Goal: Communication & Community: Answer question/provide support

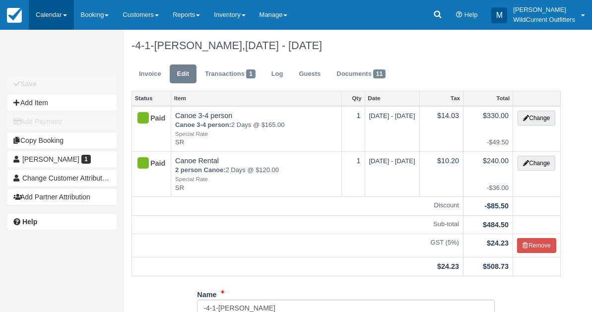
click at [53, 11] on link "Calendar" at bounding box center [51, 15] width 45 height 30
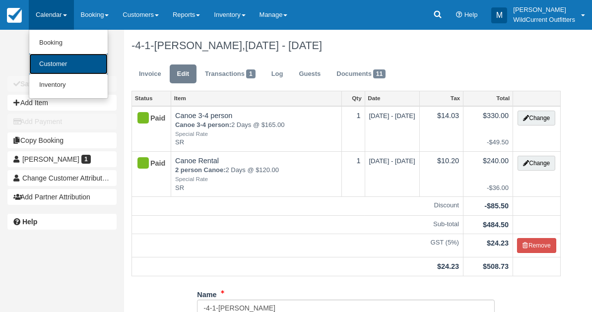
click at [56, 58] on link "Customer" at bounding box center [68, 64] width 78 height 21
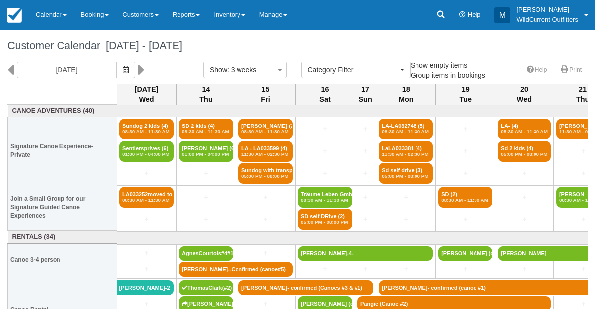
select select
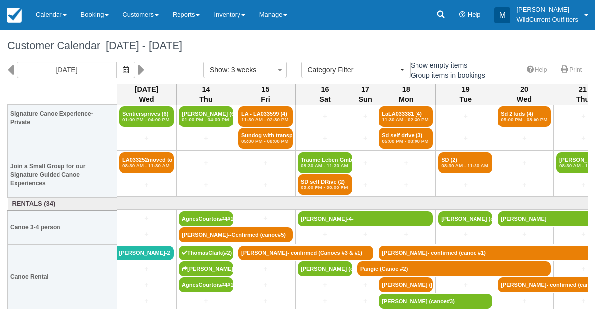
scroll to position [34, 0]
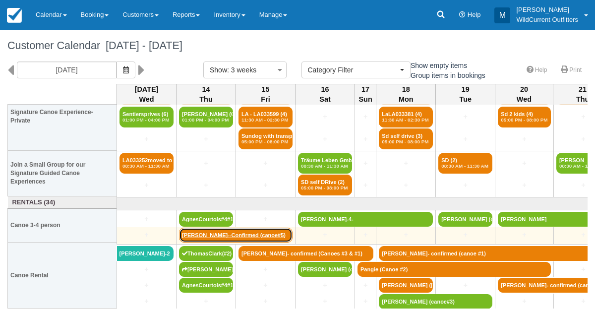
click at [232, 233] on link "[PERSON_NAME]--Confirmed (canoe#5)" at bounding box center [236, 235] width 114 height 15
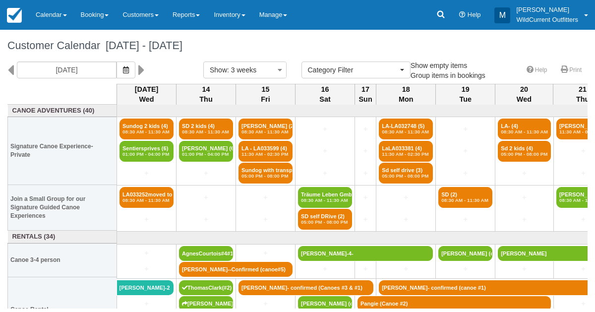
select select
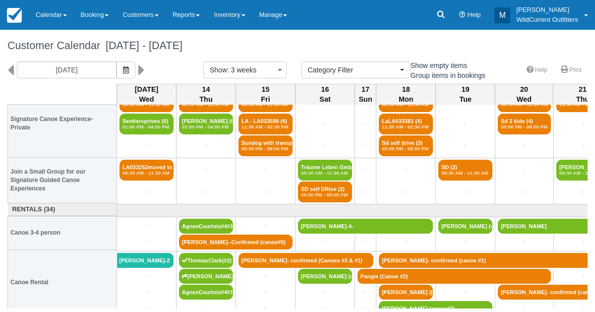
scroll to position [34, 0]
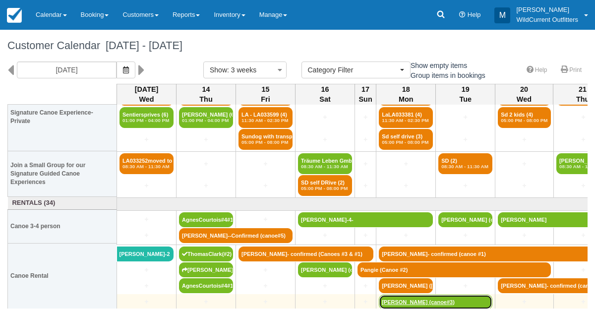
click at [478, 295] on link "[PERSON_NAME] (canoe#3)" at bounding box center [436, 302] width 114 height 15
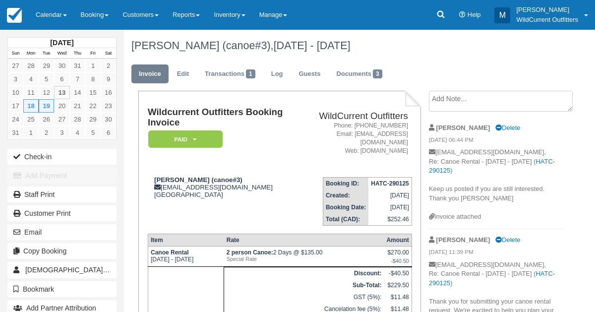
scroll to position [2, 0]
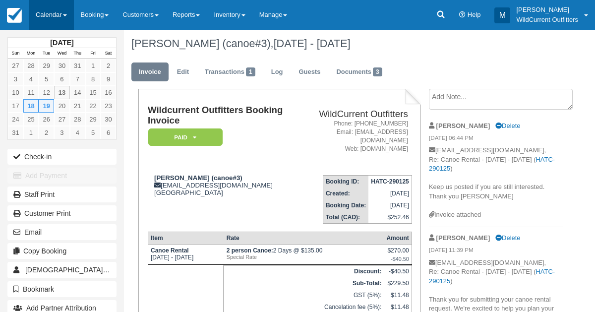
click at [56, 21] on link "Calendar" at bounding box center [51, 15] width 45 height 30
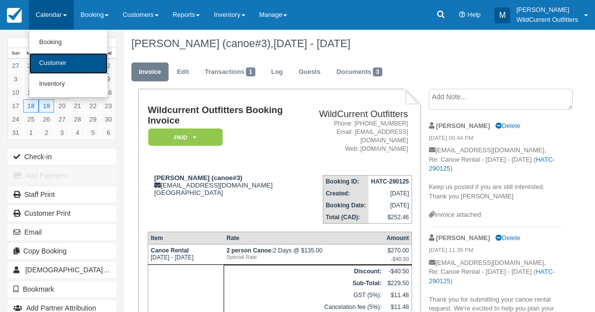
click at [55, 69] on link "Customer" at bounding box center [68, 63] width 78 height 21
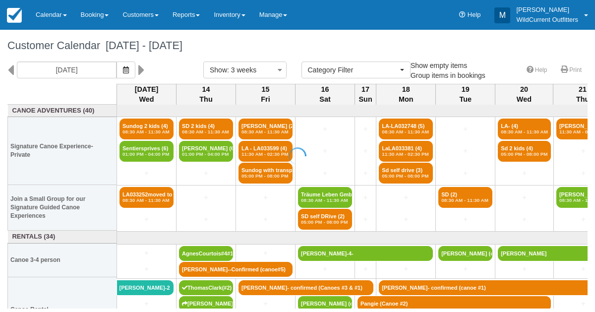
select select
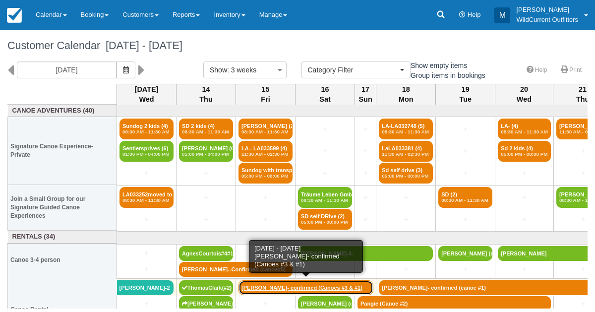
click at [258, 283] on link "[PERSON_NAME]- confirmed (Canoes #3 & #1)" at bounding box center [306, 287] width 135 height 15
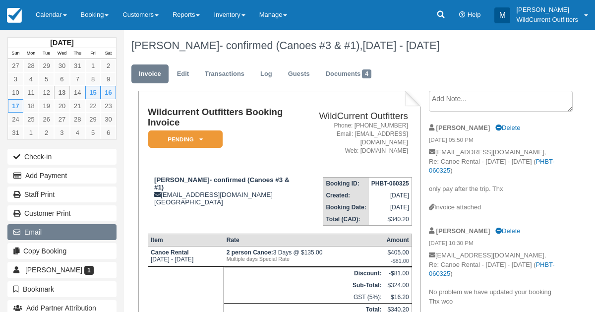
click at [36, 227] on button "Email" at bounding box center [61, 232] width 109 height 16
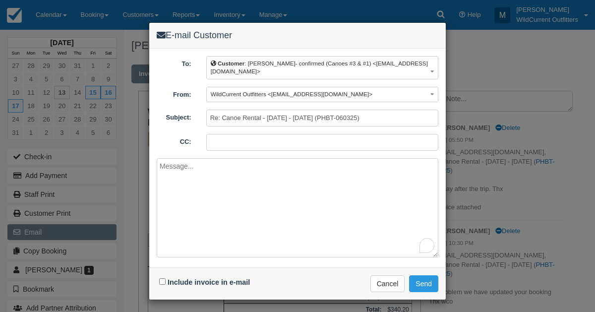
paste textarea "Tiffany Wong-"
type textarea "T"
paste textarea "Hi Tiffany, Yes, the price is for two canoes. Please ensure that everyone in yo…"
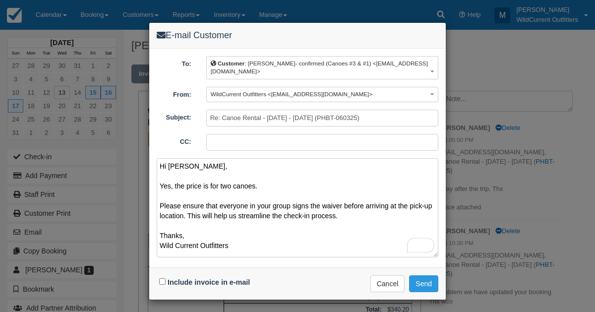
type textarea "Hi Tiffany, Yes, the price is for two canoes. Please ensure that everyone in yo…"
click at [162, 278] on input "Include invoice in e-mail" at bounding box center [162, 281] width 6 height 6
checkbox input "true"
click at [435, 275] on button "Send" at bounding box center [423, 283] width 29 height 17
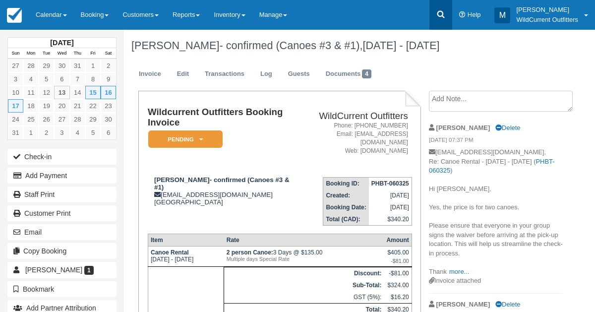
click at [439, 20] on link at bounding box center [441, 15] width 23 height 30
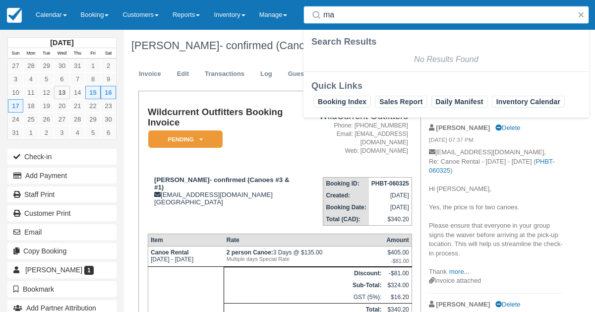
type input "m"
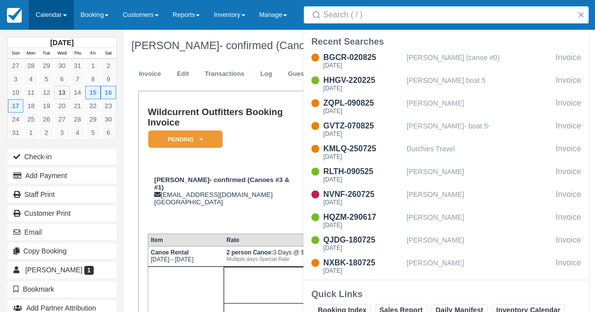
click at [47, 14] on link "Calendar" at bounding box center [51, 15] width 45 height 30
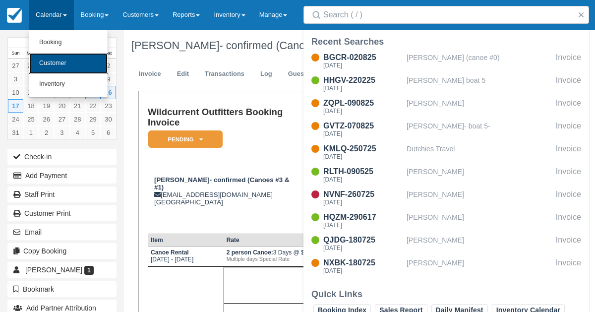
click at [61, 64] on link "Customer" at bounding box center [68, 63] width 78 height 21
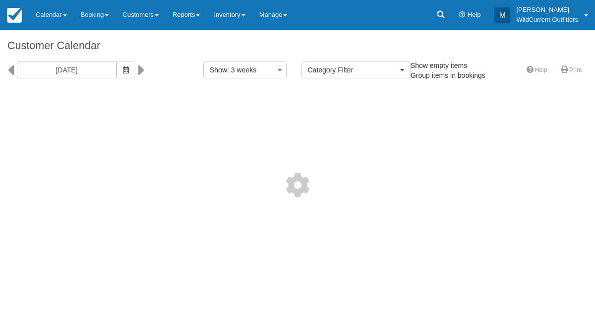
select select
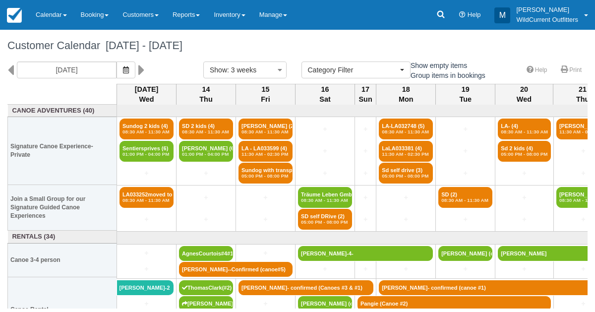
scroll to position [35, 0]
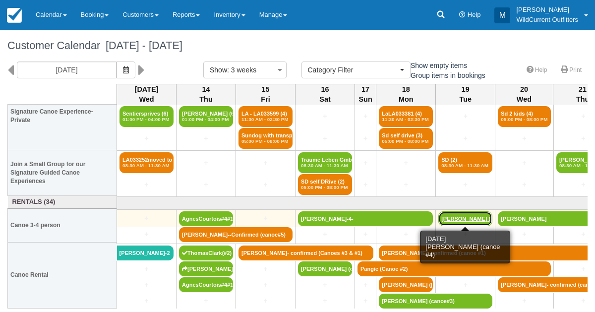
click at [463, 218] on link "Matthew Morello (can" at bounding box center [466, 218] width 54 height 15
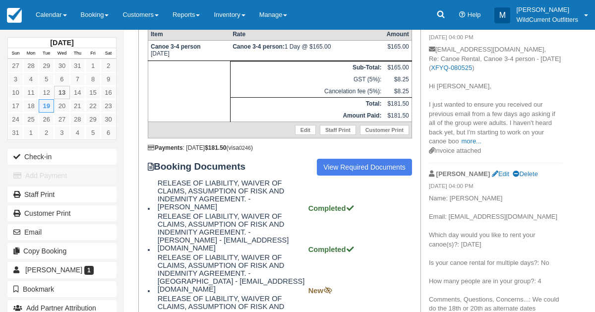
scroll to position [207, 0]
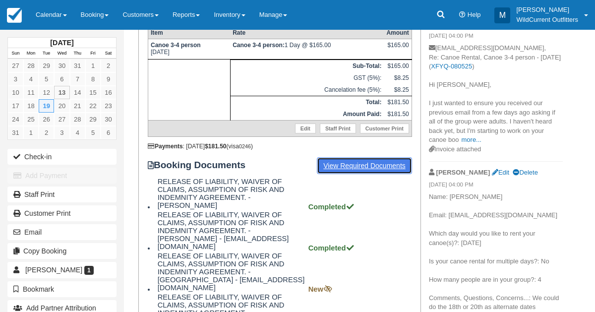
click at [367, 157] on link "View Required Documents" at bounding box center [364, 165] width 95 height 17
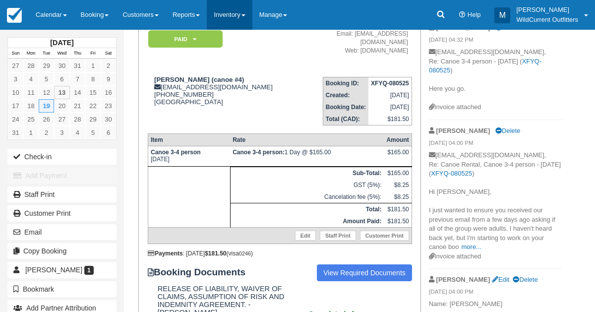
scroll to position [100, 0]
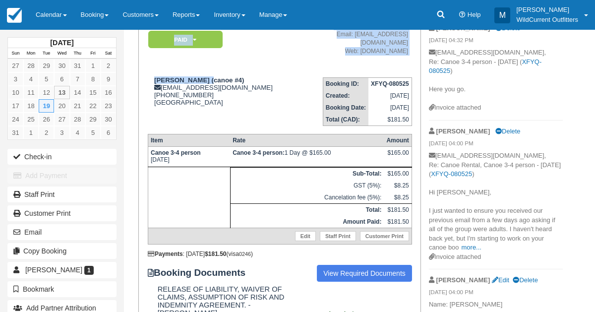
drag, startPoint x: 205, startPoint y: 80, endPoint x: 143, endPoint y: 84, distance: 62.1
click at [143, 84] on div "Wildcurrent Outfitters Booking Invoice Paid   Pending ZAUI Deposit Waiting List…" at bounding box center [279, 217] width 283 height 452
copy div "Wildcurrent Outfitters Booking Invoice Paid   Pending ZAUI Deposit Waiting List…"
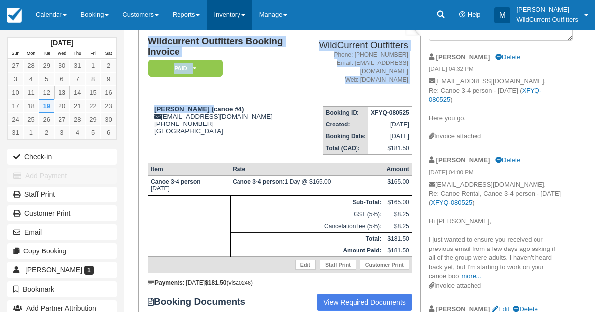
scroll to position [71, 0]
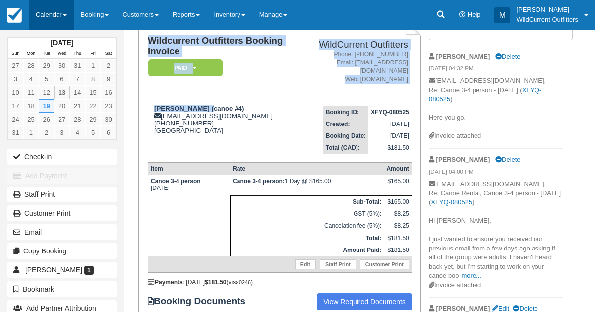
click at [44, 20] on link "Calendar" at bounding box center [51, 15] width 45 height 30
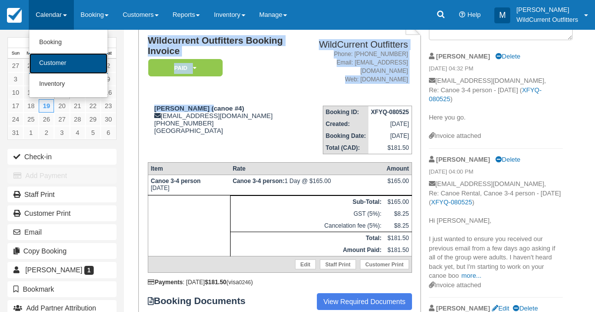
click at [46, 56] on link "Customer" at bounding box center [68, 63] width 78 height 21
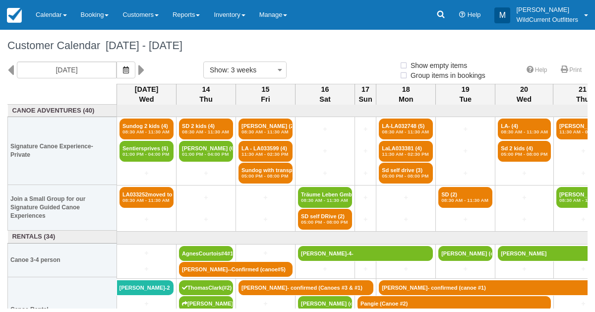
select select
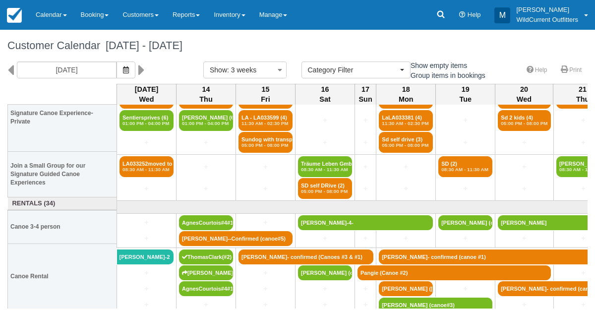
scroll to position [33, 0]
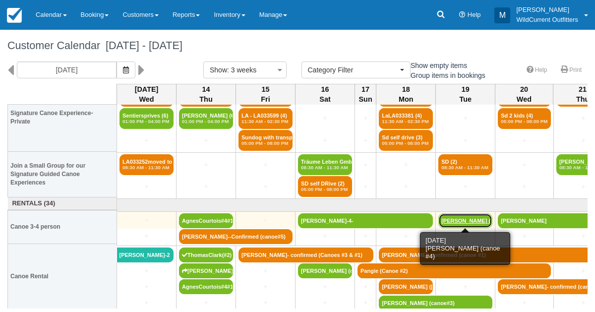
click at [455, 216] on link "[PERSON_NAME] (can" at bounding box center [466, 220] width 54 height 15
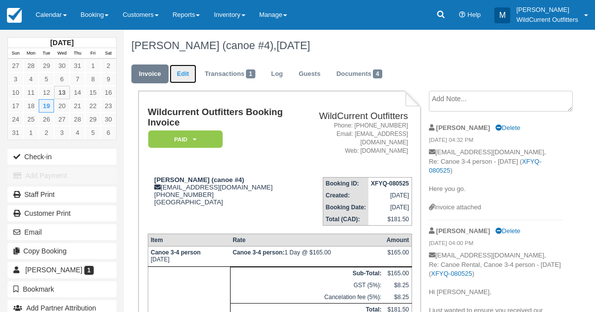
click at [186, 72] on link "Edit" at bounding box center [183, 73] width 27 height 19
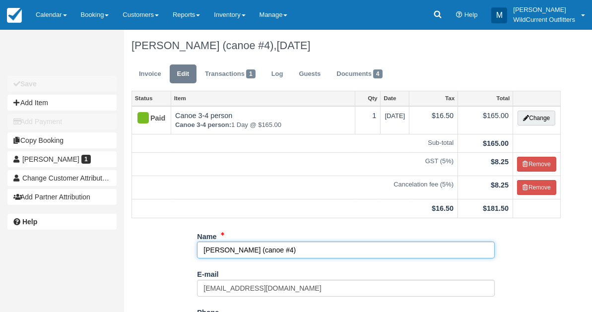
click at [278, 249] on input "[PERSON_NAME] (canoe #4)" at bounding box center [346, 250] width 298 height 17
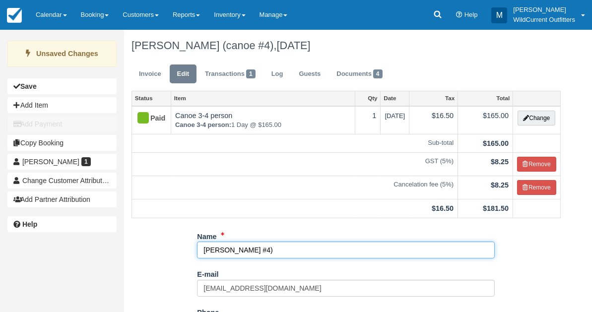
click at [264, 249] on input "[PERSON_NAME] #4)" at bounding box center [346, 250] width 298 height 17
click at [266, 250] on input "[PERSON_NAME] #5)" at bounding box center [346, 250] width 298 height 17
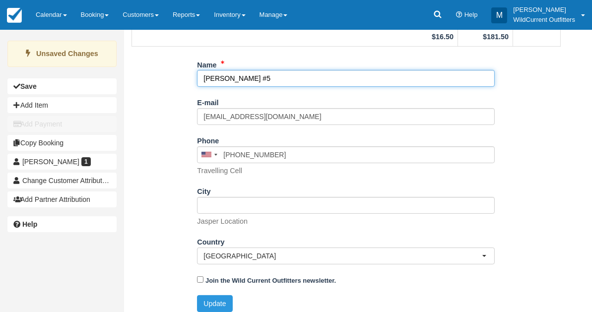
scroll to position [177, 0]
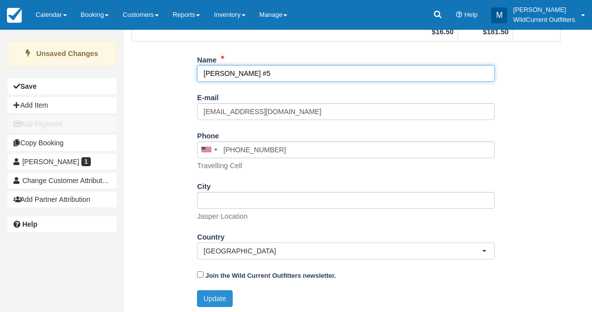
type input "[PERSON_NAME] #5"
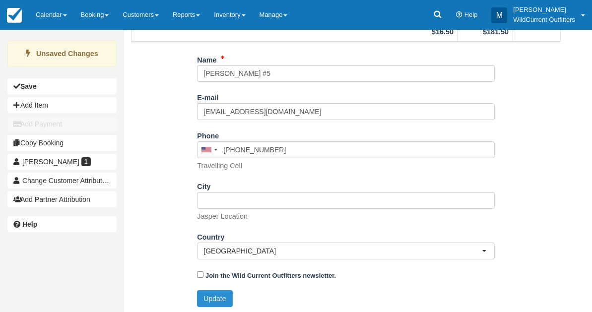
click at [219, 295] on button "Update" at bounding box center [214, 298] width 35 height 17
type input "[PHONE_NUMBER]"
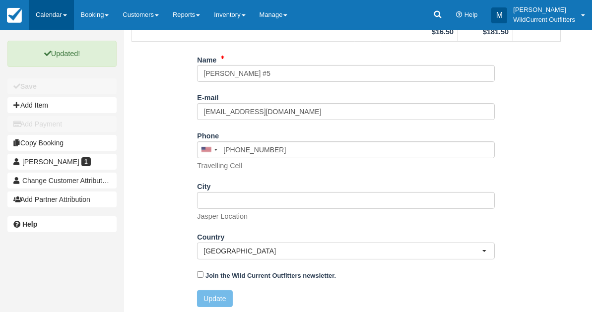
click at [50, 22] on link "Calendar" at bounding box center [51, 15] width 45 height 30
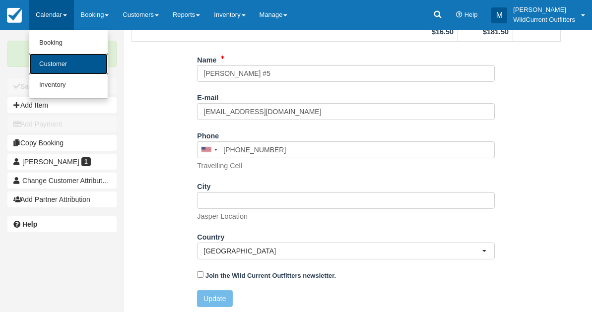
click at [51, 59] on link "Customer" at bounding box center [68, 64] width 78 height 21
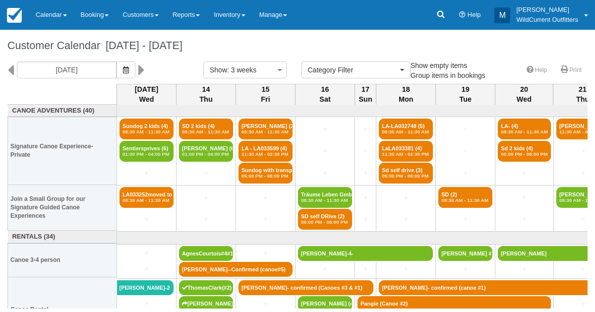
select select
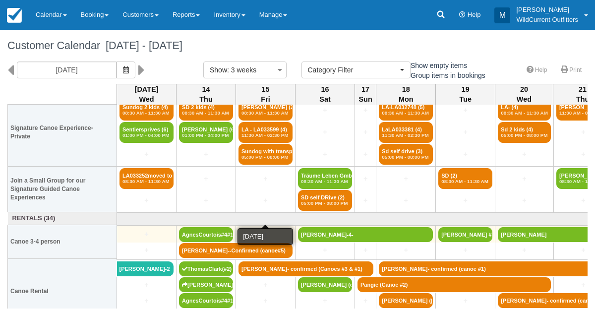
scroll to position [19, 0]
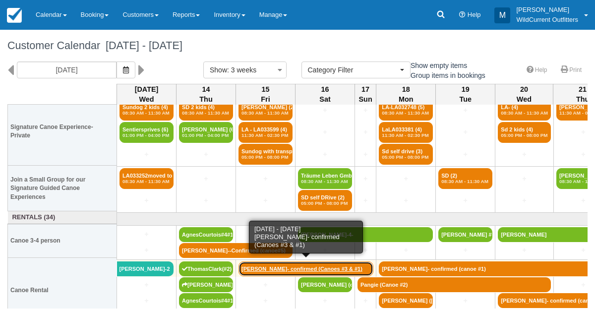
click at [281, 262] on link "[PERSON_NAME]- confirmed (Canoes #3 & #1)" at bounding box center [306, 268] width 135 height 15
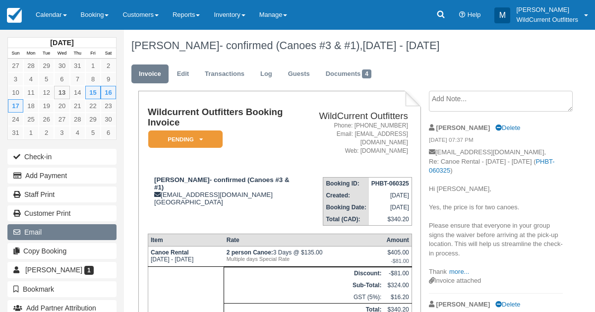
click at [77, 227] on button "Email" at bounding box center [61, 232] width 109 height 16
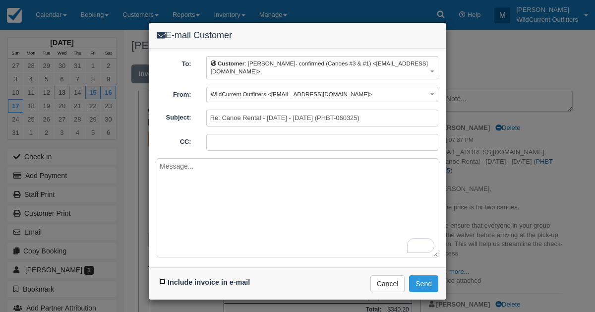
click at [160, 278] on input "Include invoice in e-mail" at bounding box center [162, 281] width 6 height 6
click at [158, 275] on div "Include invoice in e-mail" at bounding box center [206, 282] width 98 height 14
click at [161, 278] on input "Include invoice in e-mail" at bounding box center [162, 281] width 6 height 6
checkbox input "false"
click at [58, 18] on div "E-mail Customer To: Customer : [PERSON_NAME]- confirmed (Canoes #3 & #1) <[EMAI…" at bounding box center [297, 156] width 595 height 312
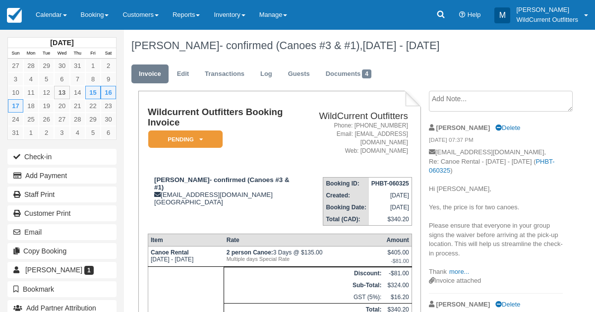
click at [58, 18] on link "Calendar" at bounding box center [51, 15] width 45 height 30
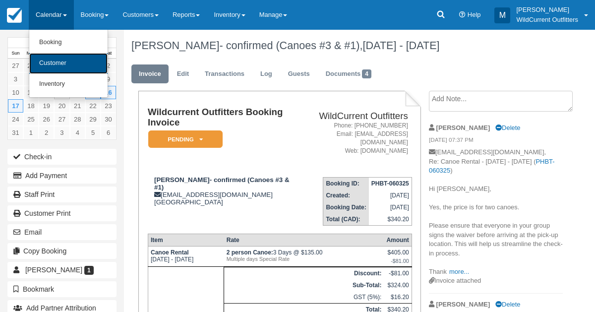
click at [61, 66] on link "Customer" at bounding box center [68, 63] width 78 height 21
